Goal: Task Accomplishment & Management: Manage account settings

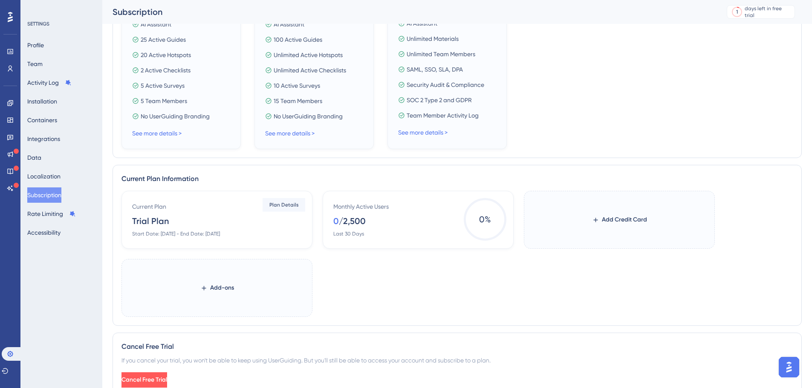
scroll to position [298, 0]
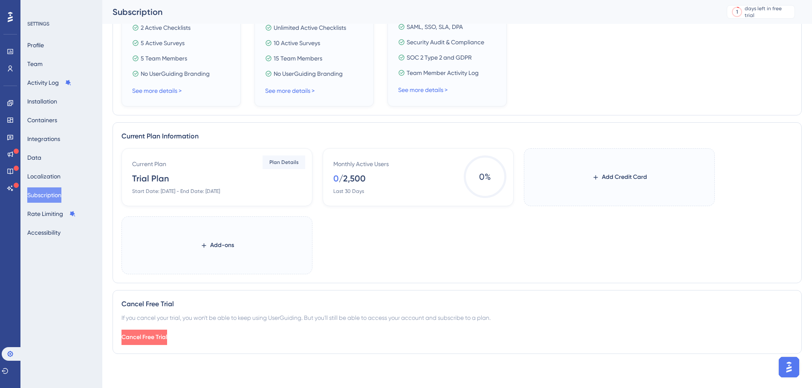
click at [167, 336] on span "Cancel Free Trial" at bounding box center [144, 337] width 46 height 10
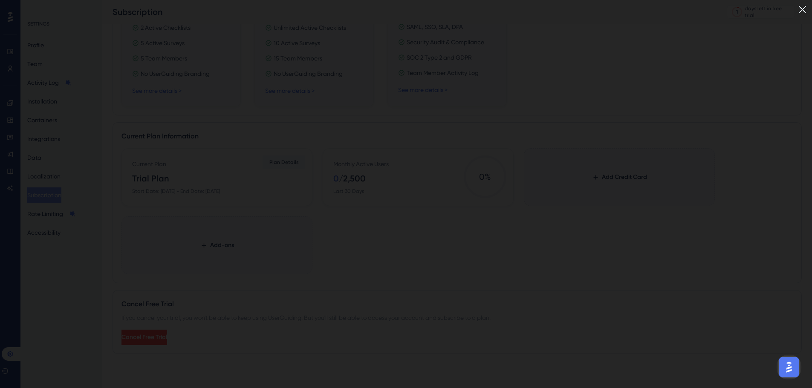
scroll to position [85, 0]
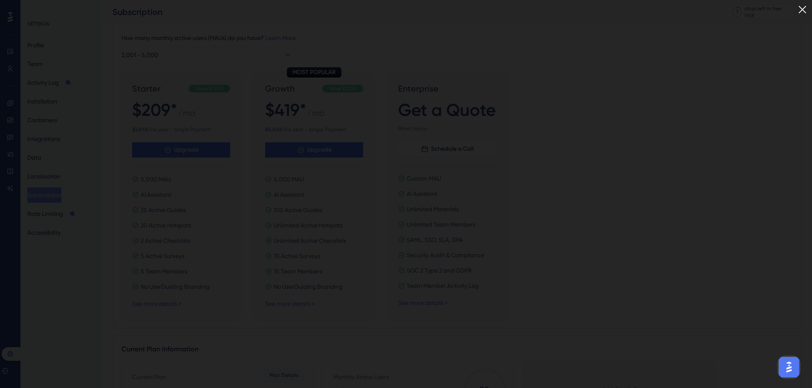
click at [805, 5] on img at bounding box center [802, 10] width 14 height 14
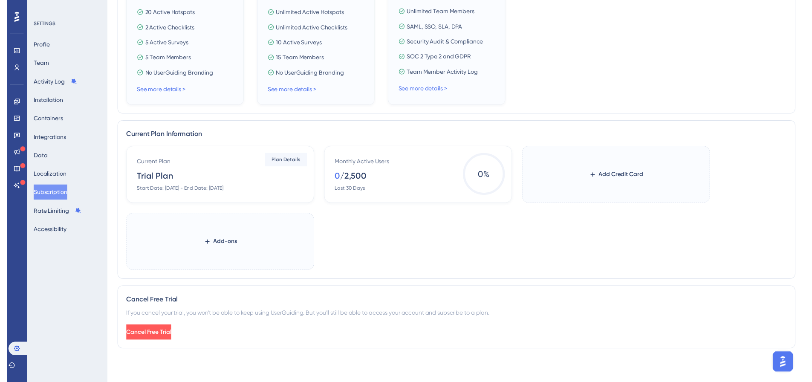
scroll to position [0, 0]
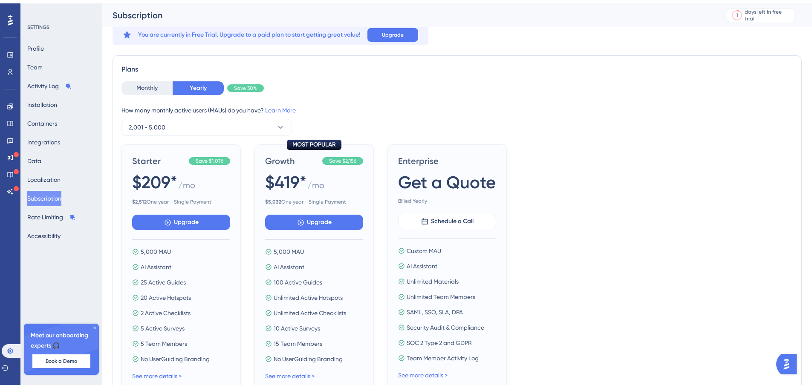
scroll to position [298, 0]
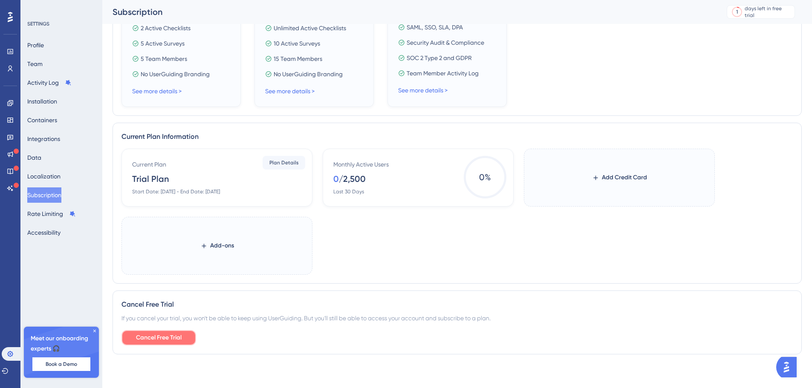
click at [167, 343] on button "Cancel Free Trial" at bounding box center [158, 337] width 75 height 15
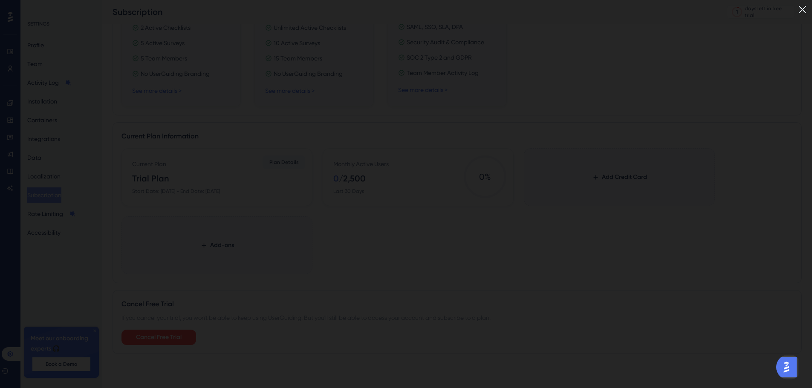
scroll to position [14, 0]
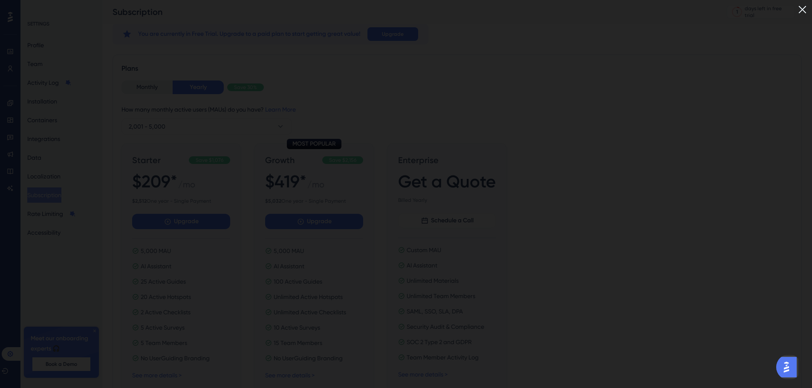
click at [807, 11] on img at bounding box center [802, 10] width 14 height 14
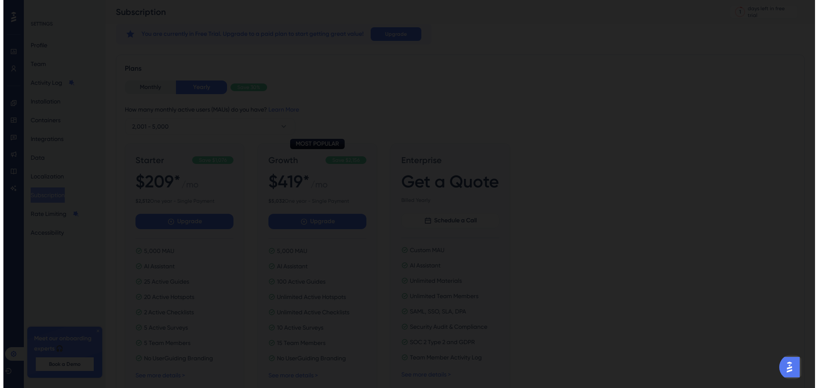
scroll to position [0, 0]
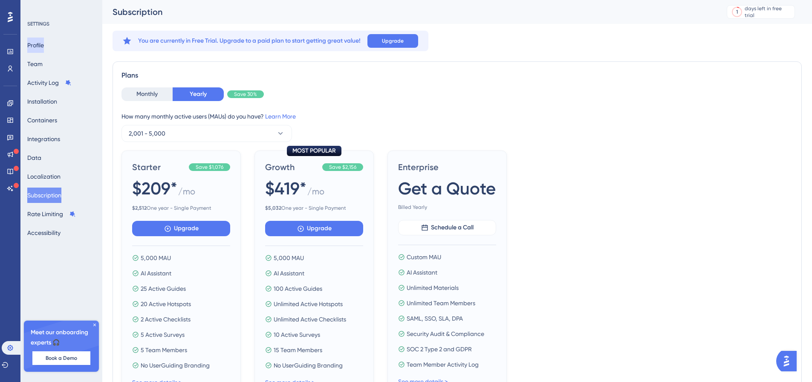
click at [44, 45] on button "Profile" at bounding box center [35, 44] width 17 height 15
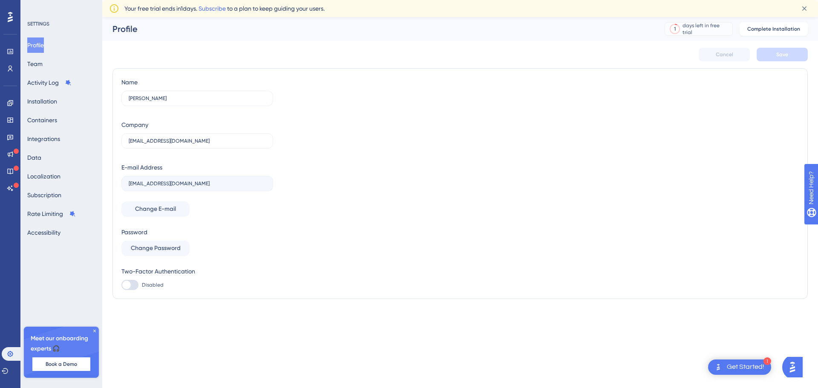
drag, startPoint x: 802, startPoint y: 0, endPoint x: 702, endPoint y: 27, distance: 104.1
click at [619, 63] on div "Cancel Save" at bounding box center [459, 54] width 695 height 27
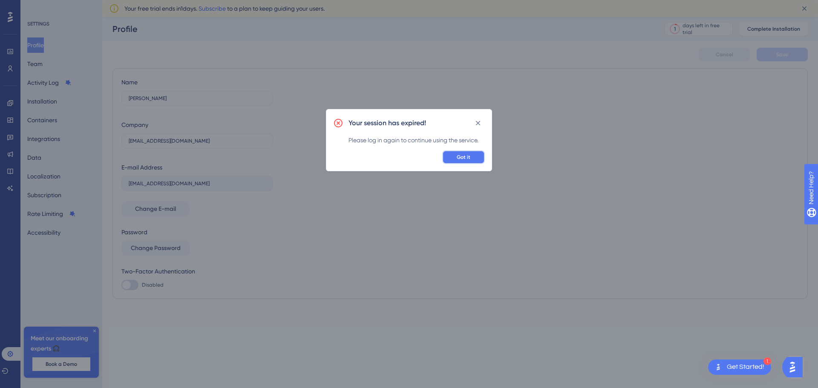
click at [476, 159] on button "Got it" at bounding box center [463, 157] width 43 height 14
